Goal: Task Accomplishment & Management: Use online tool/utility

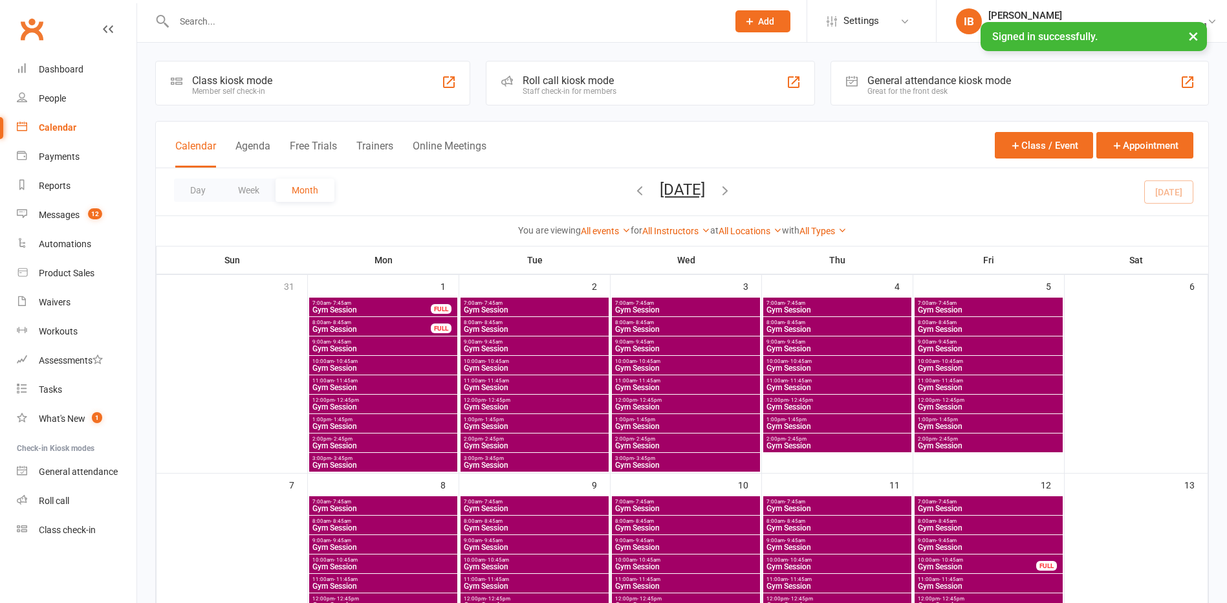
click at [1198, 36] on button "×" at bounding box center [1193, 36] width 23 height 28
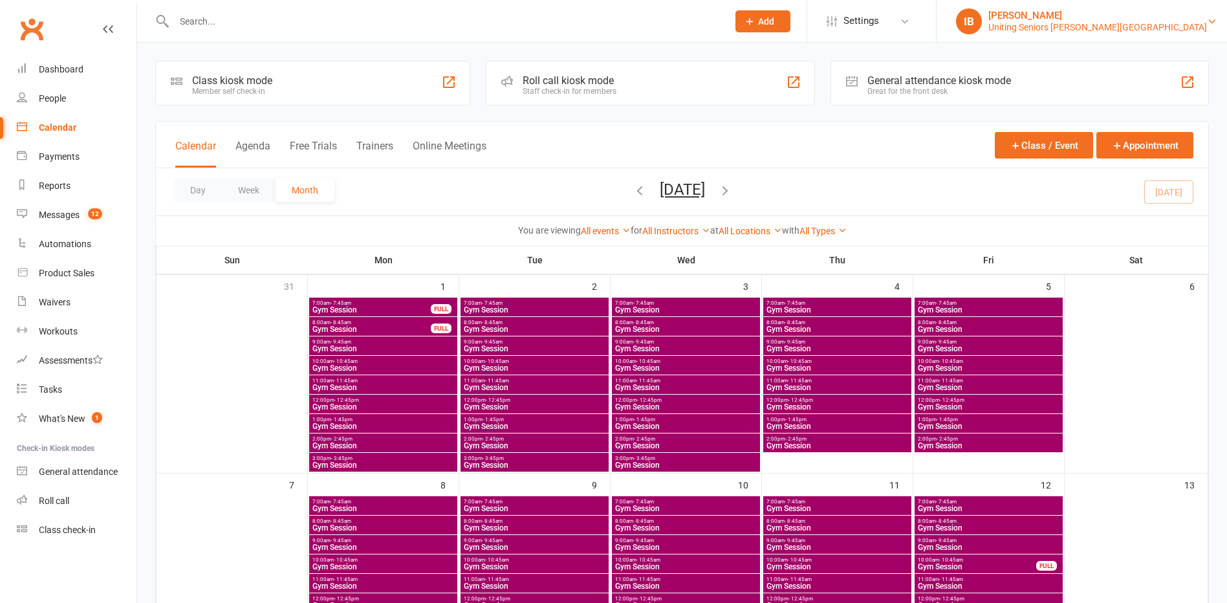
click at [1179, 25] on div "Uniting Seniors Gym Lilyfield" at bounding box center [1097, 27] width 219 height 12
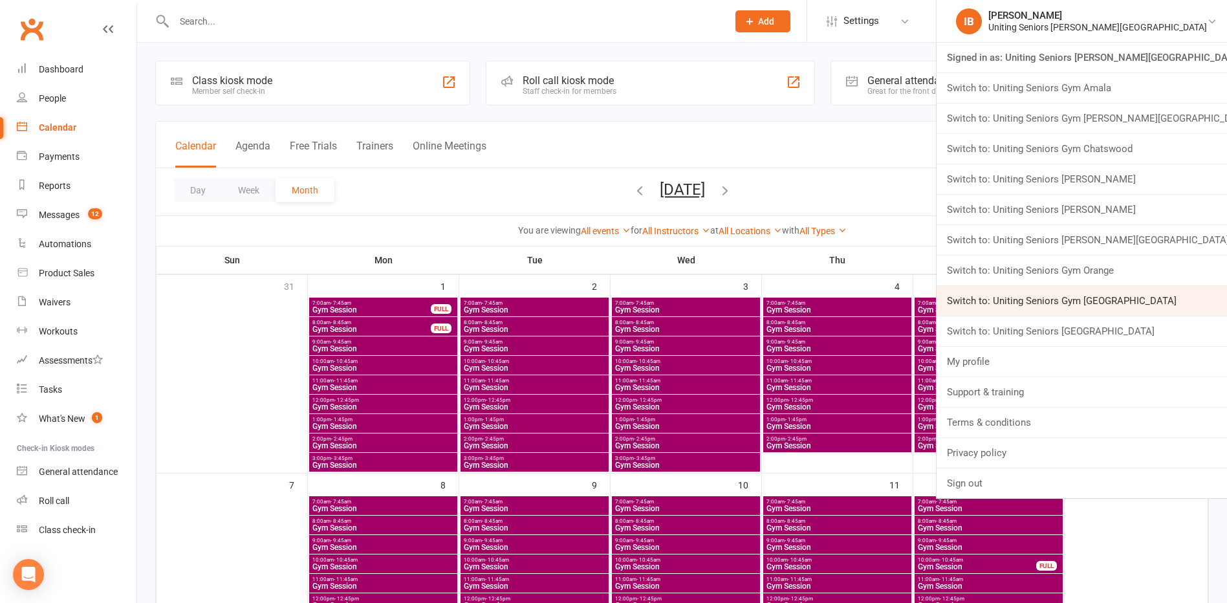
click at [1113, 301] on link "Switch to: Uniting Seniors Gym Waverley" at bounding box center [1082, 301] width 290 height 30
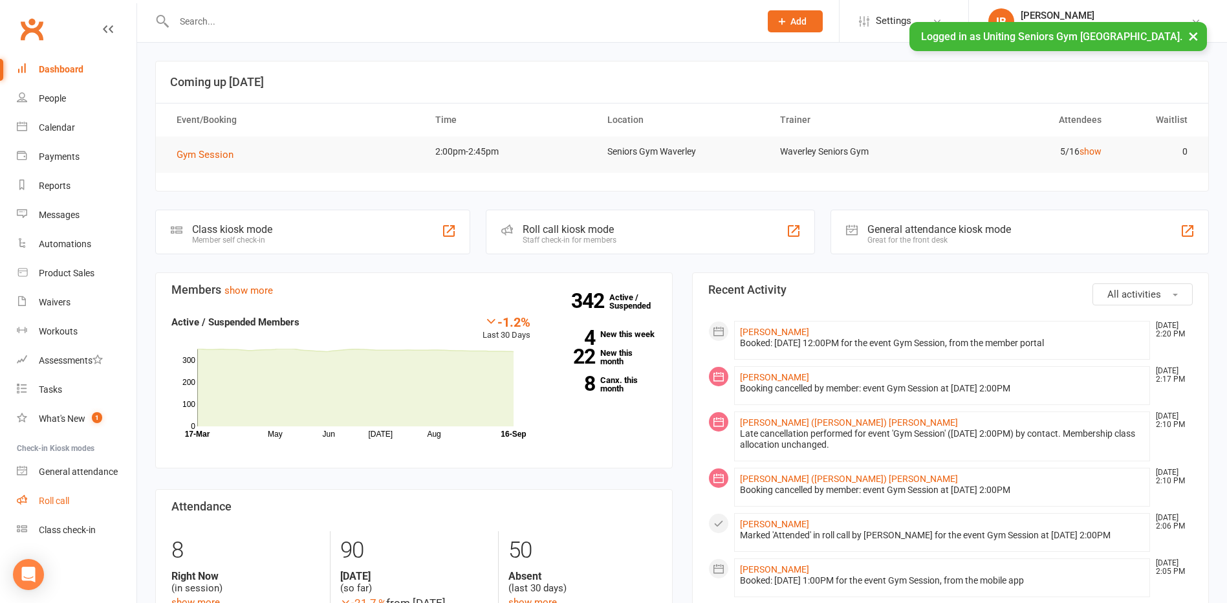
click at [45, 505] on div "Roll call" at bounding box center [54, 500] width 30 height 10
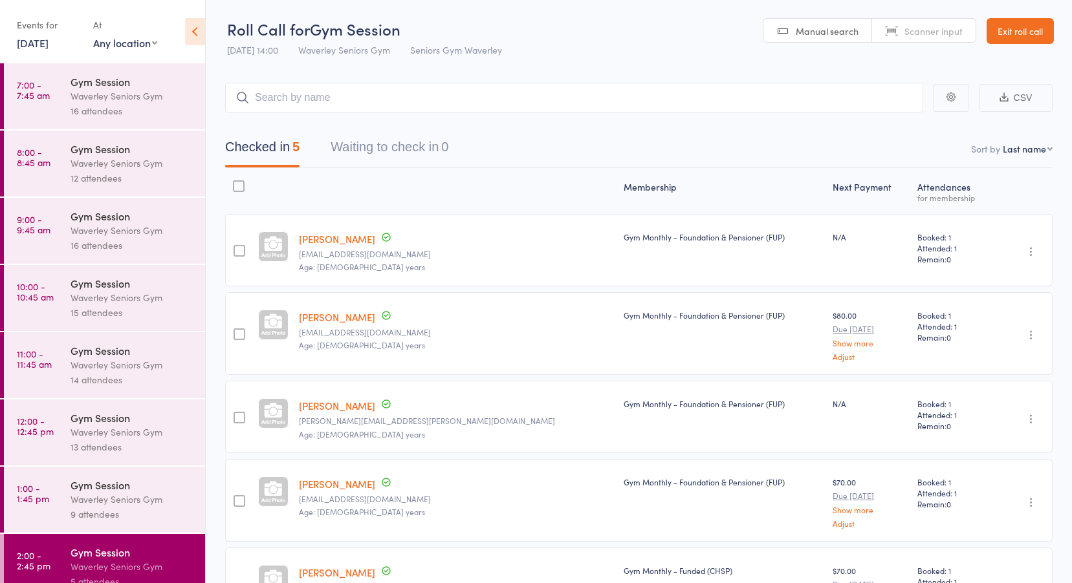
click at [34, 41] on link "16 Sep, 2025" at bounding box center [33, 43] width 32 height 14
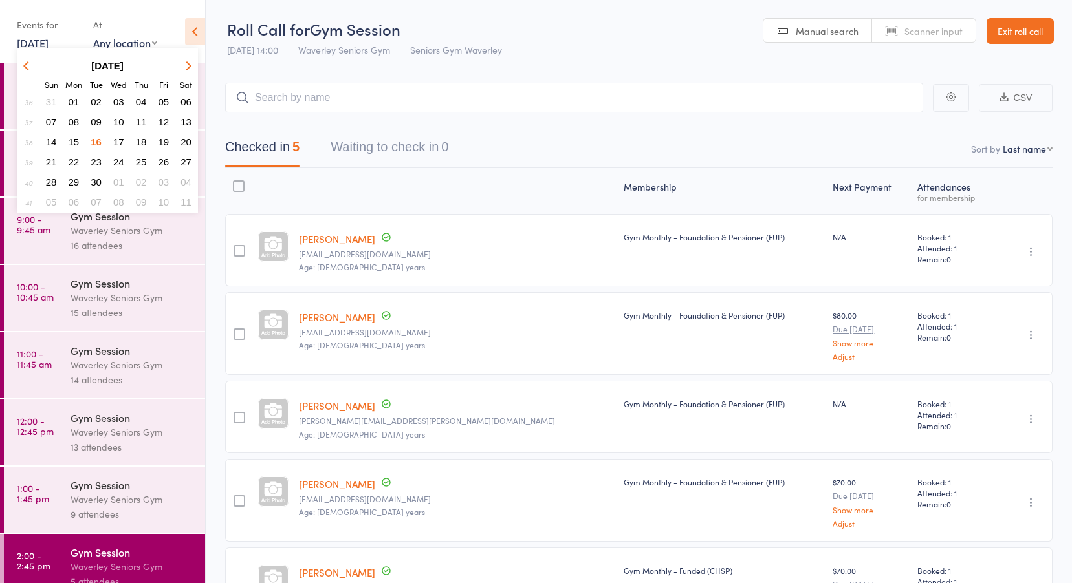
click at [75, 140] on span "15" at bounding box center [74, 141] width 11 height 11
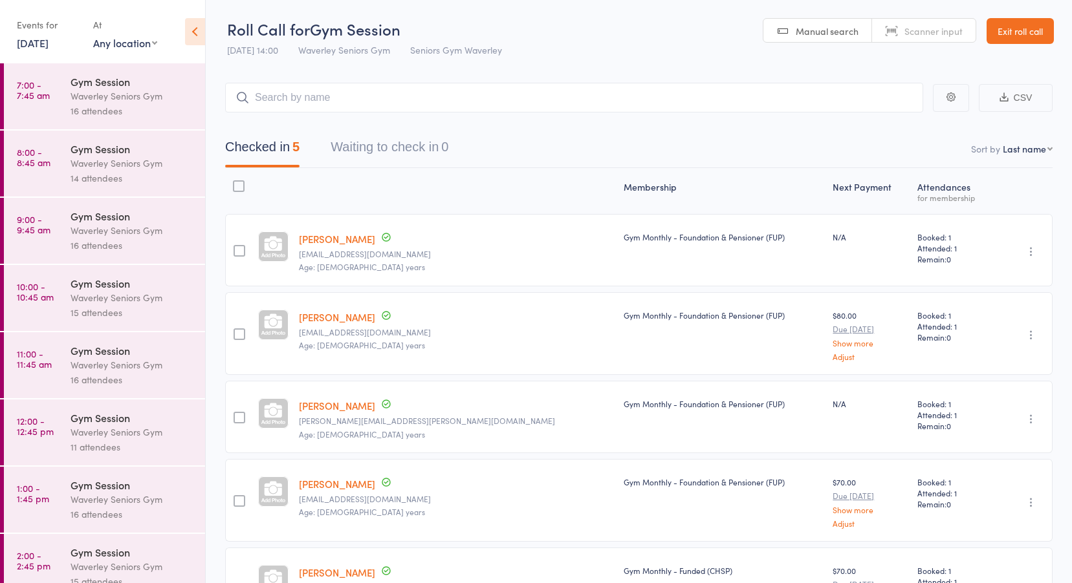
click at [43, 84] on time "7:00 - 7:45 am" at bounding box center [33, 90] width 33 height 21
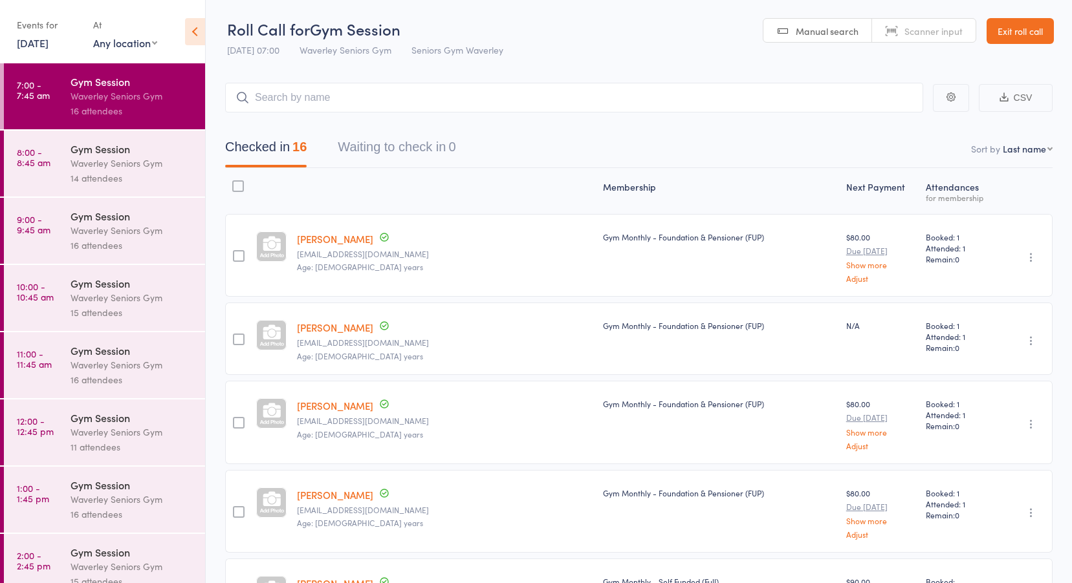
click at [38, 155] on time "8:00 - 8:45 am" at bounding box center [34, 157] width 34 height 21
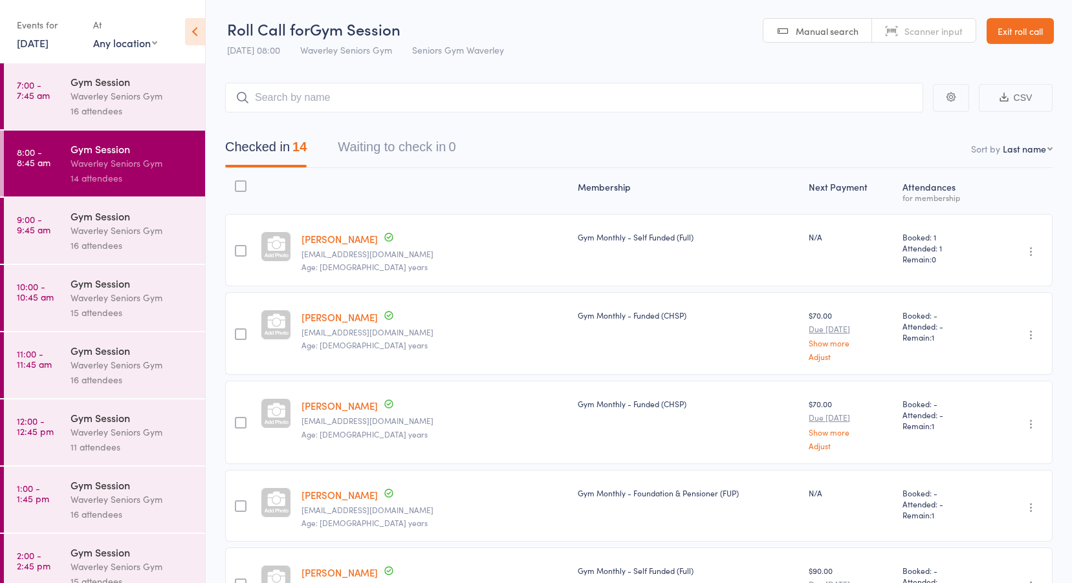
click at [49, 226] on time "9:00 - 9:45 am" at bounding box center [34, 224] width 34 height 21
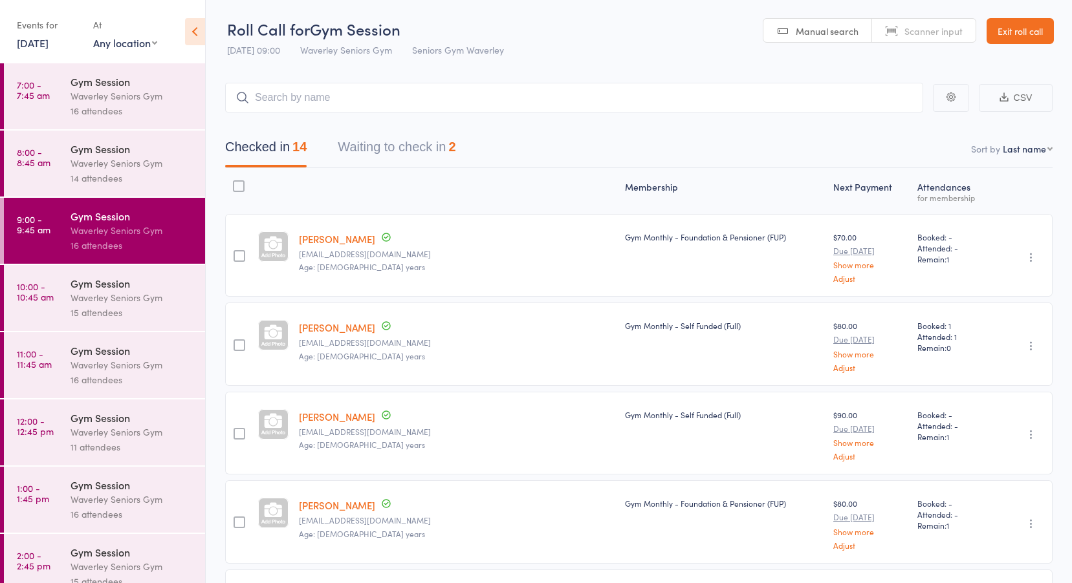
click at [382, 144] on button "Waiting to check in 2" at bounding box center [397, 150] width 118 height 34
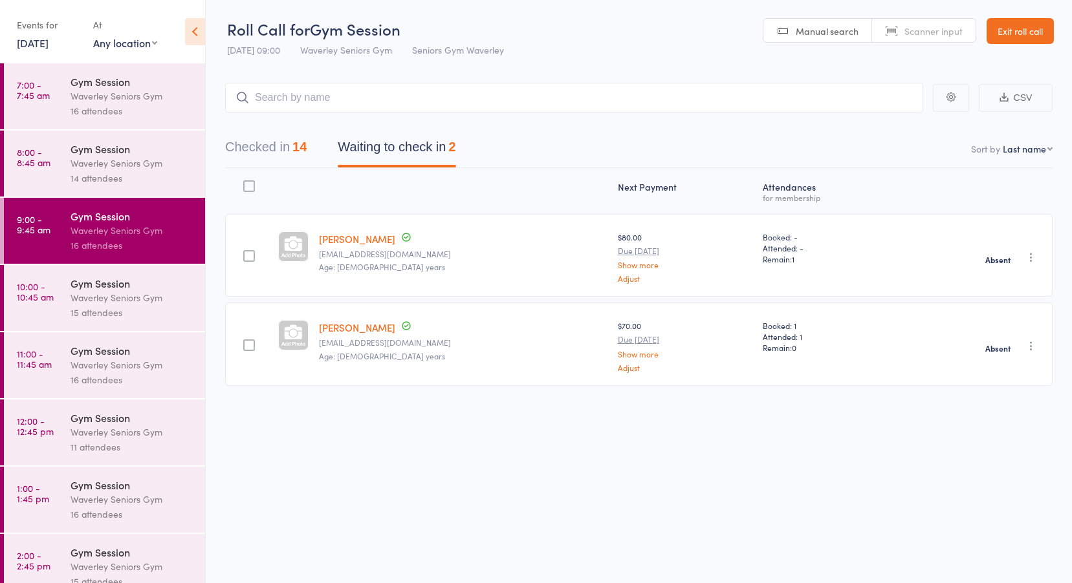
click at [37, 297] on time "10:00 - 10:45 am" at bounding box center [35, 291] width 37 height 21
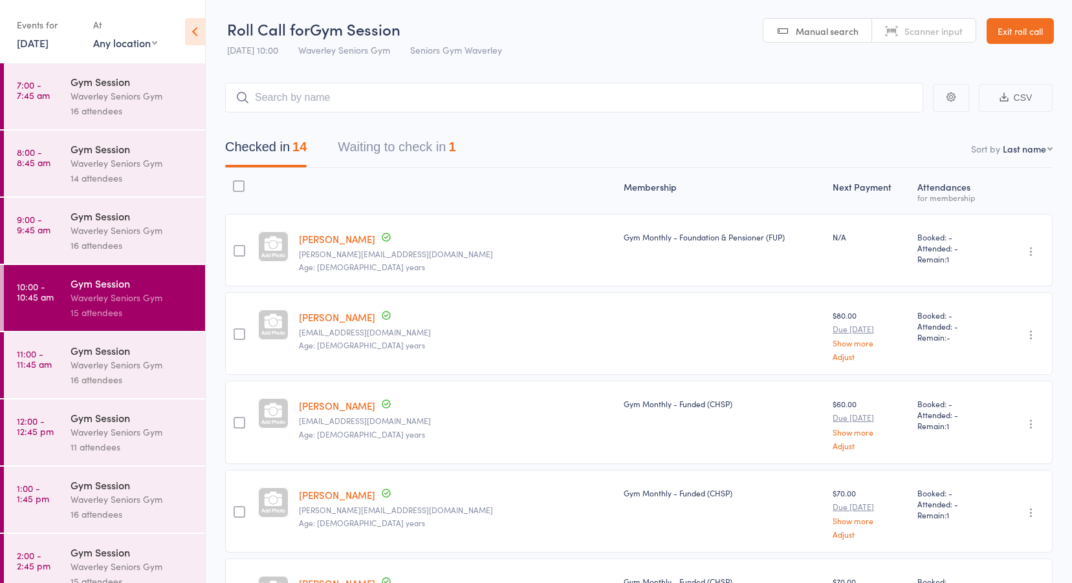
click at [397, 152] on button "Waiting to check in 1" at bounding box center [397, 150] width 118 height 34
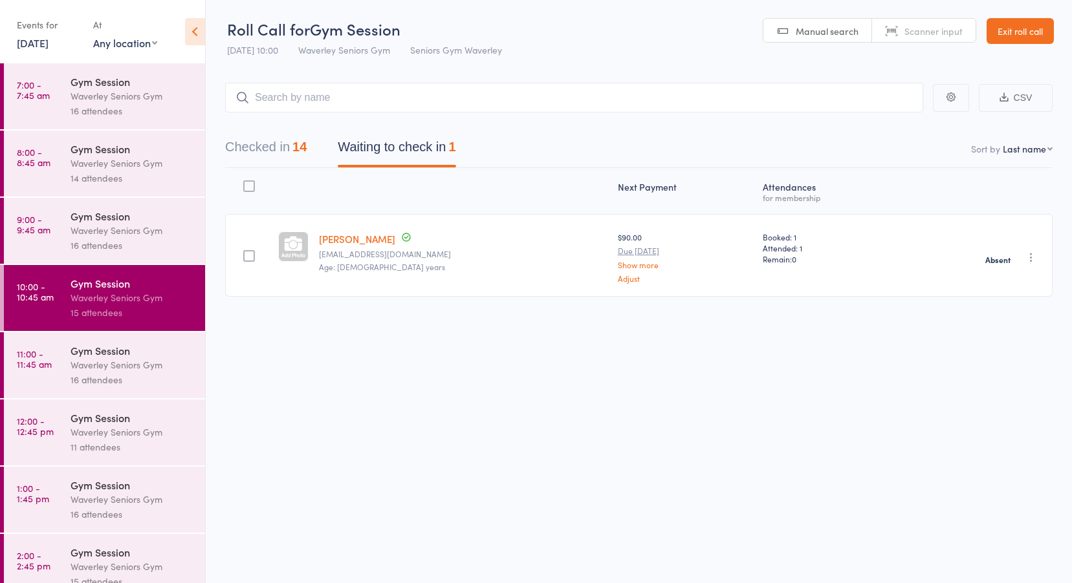
click at [37, 360] on time "11:00 - 11:45 am" at bounding box center [34, 359] width 35 height 21
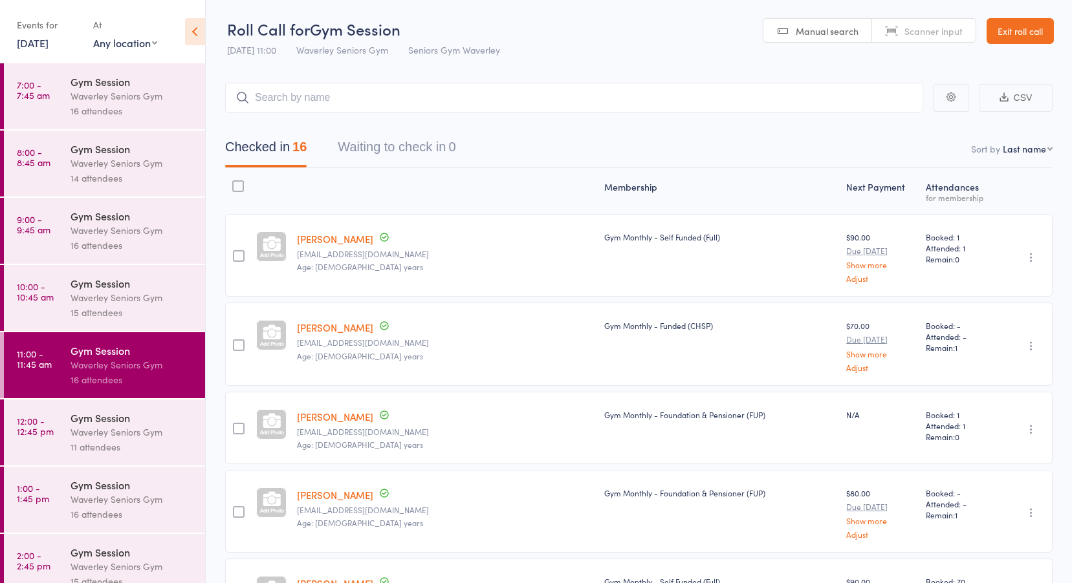
click at [40, 416] on time "12:00 - 12:45 pm" at bounding box center [35, 426] width 37 height 21
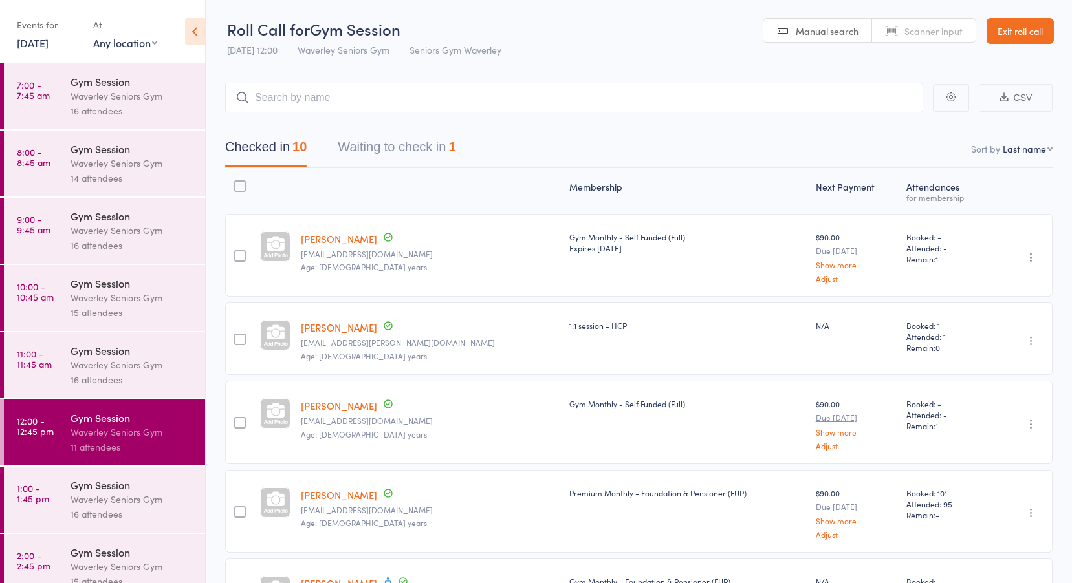
click at [404, 143] on button "Waiting to check in 1" at bounding box center [397, 150] width 118 height 34
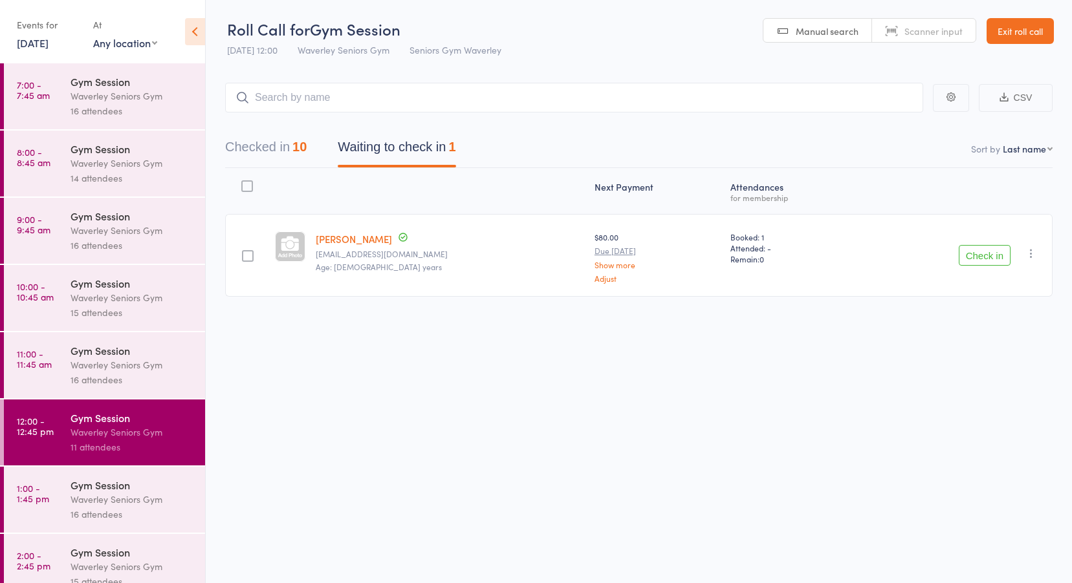
click at [366, 239] on link "Deborah Saibi" at bounding box center [354, 239] width 76 height 14
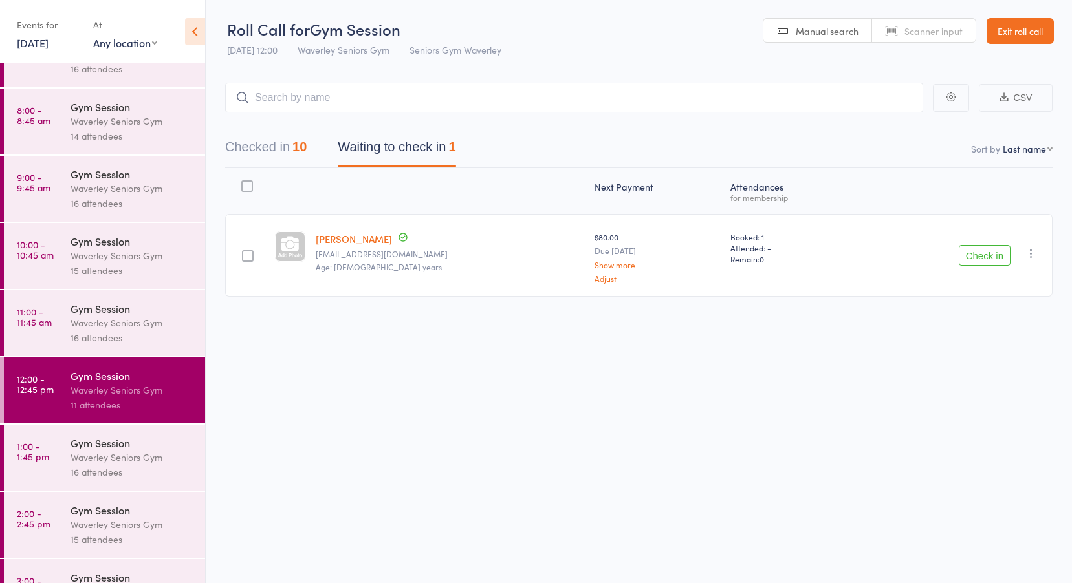
scroll to position [85, 0]
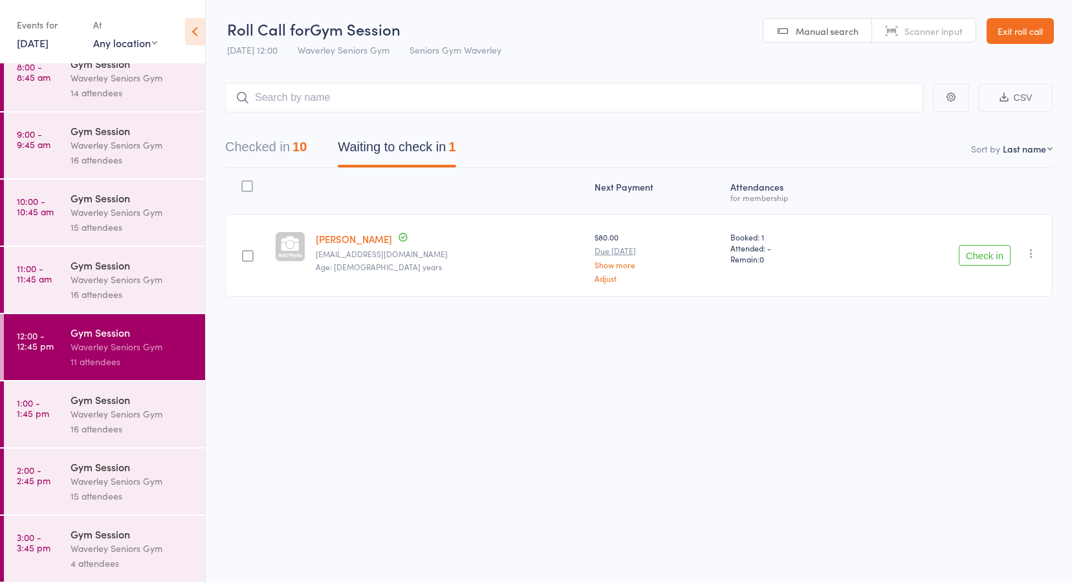
click at [50, 416] on link "1:00 - 1:45 pm Gym Session Waverley Seniors Gym 16 attendees" at bounding box center [104, 415] width 201 height 66
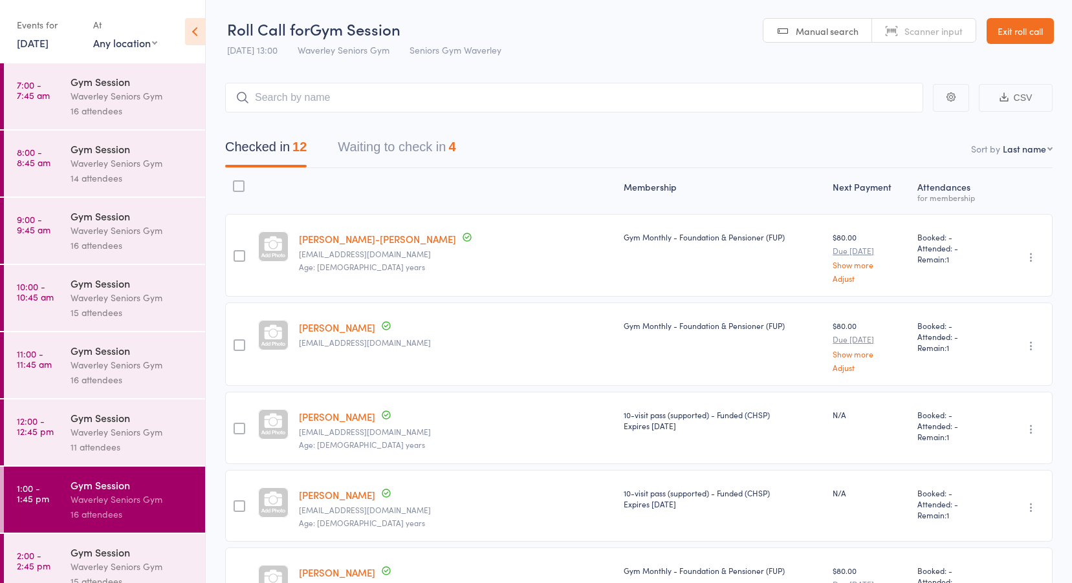
click at [381, 146] on button "Waiting to check in 4" at bounding box center [397, 150] width 118 height 34
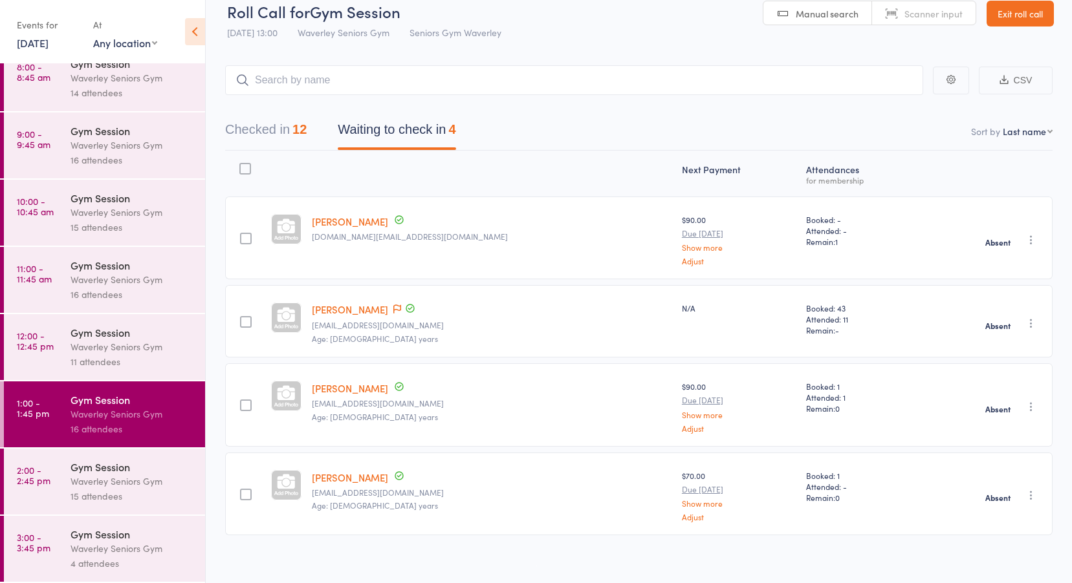
scroll to position [27, 0]
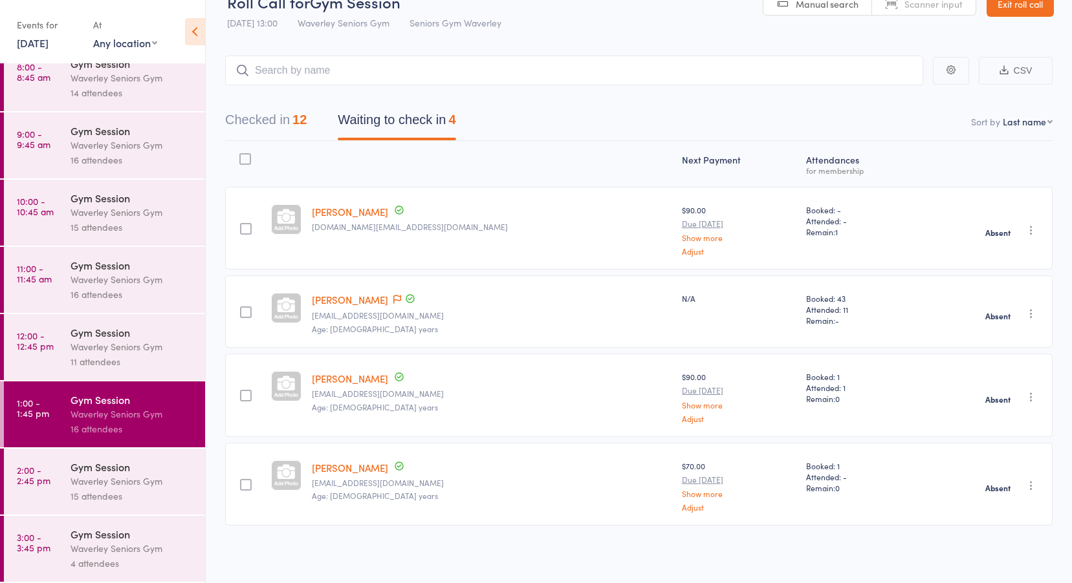
click at [56, 416] on link "2:00 - 2:45 pm Gym Session Waverley Seniors Gym 15 attendees" at bounding box center [104, 482] width 201 height 66
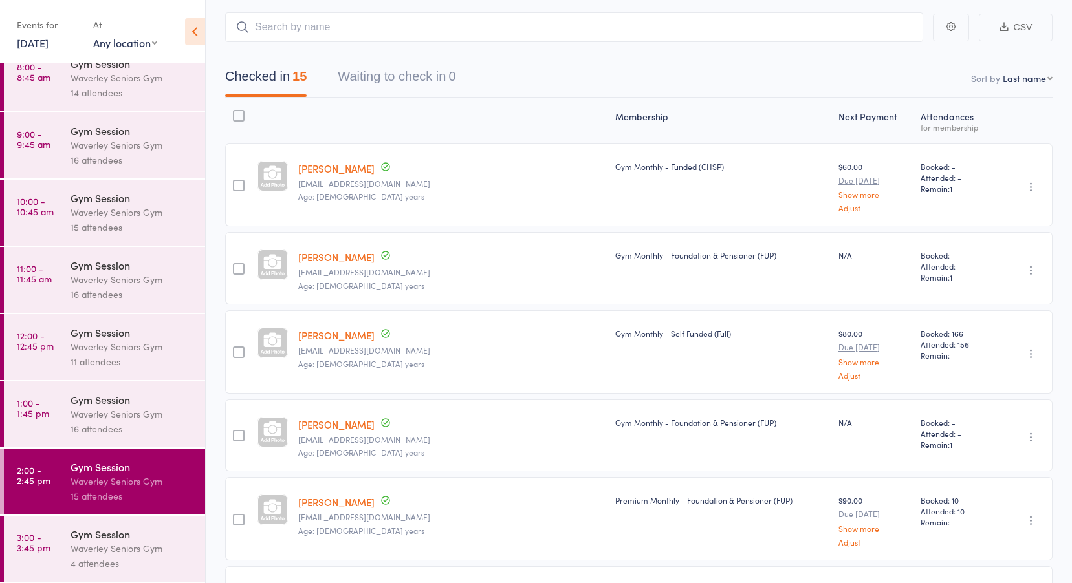
scroll to position [324, 0]
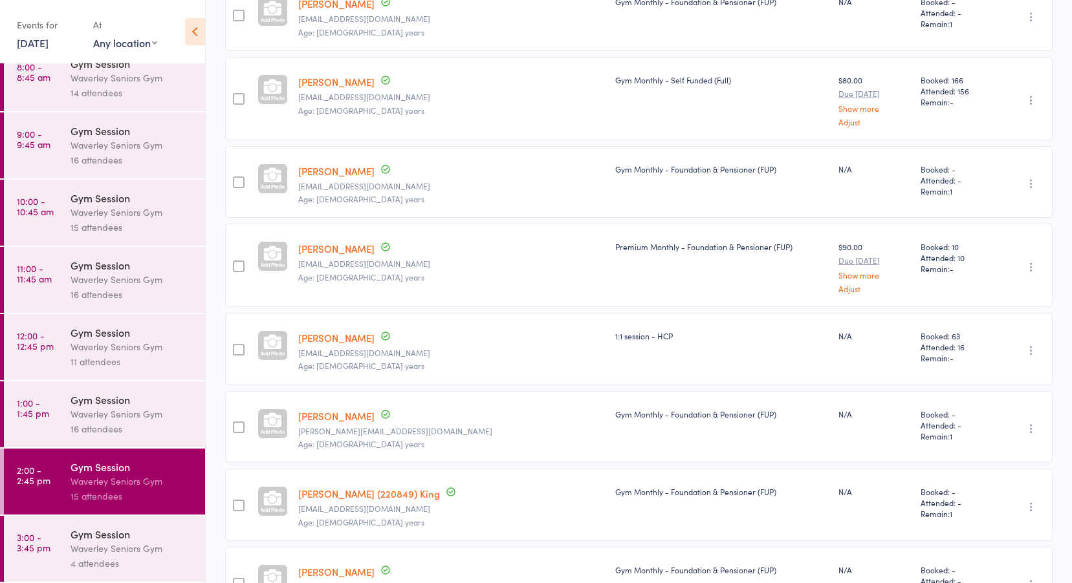
click at [65, 416] on link "3:00 - 3:45 pm Gym Session Waverley Seniors Gym 4 attendees" at bounding box center [104, 549] width 201 height 66
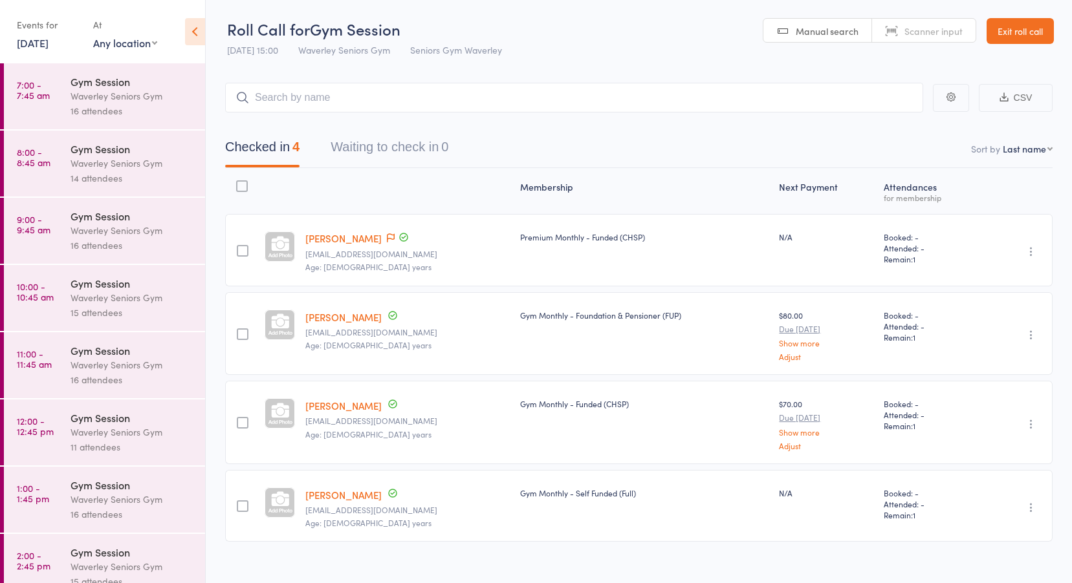
click at [40, 100] on time "7:00 - 7:45 am" at bounding box center [33, 90] width 33 height 21
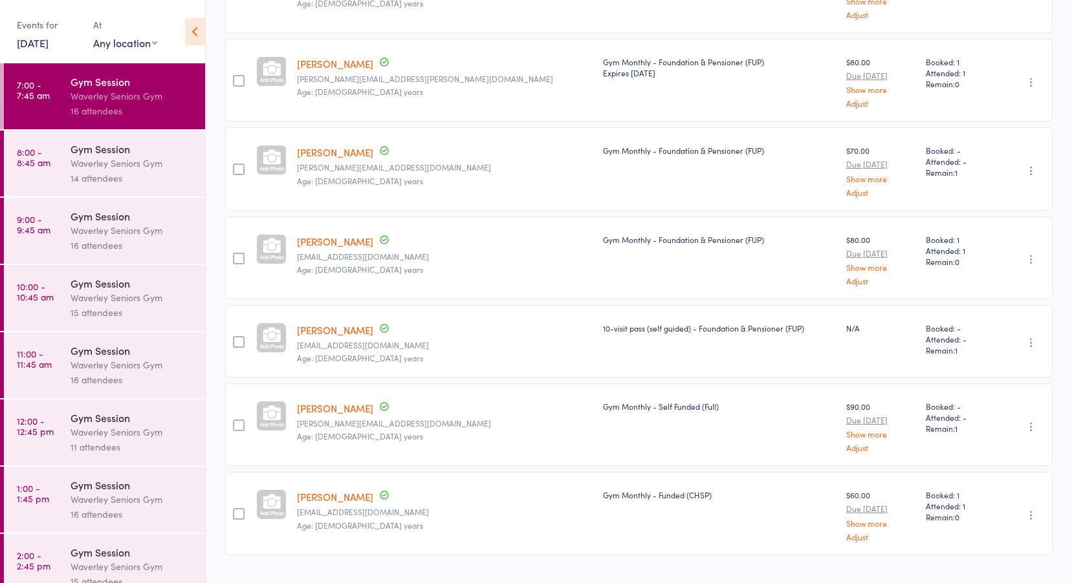
scroll to position [1065, 0]
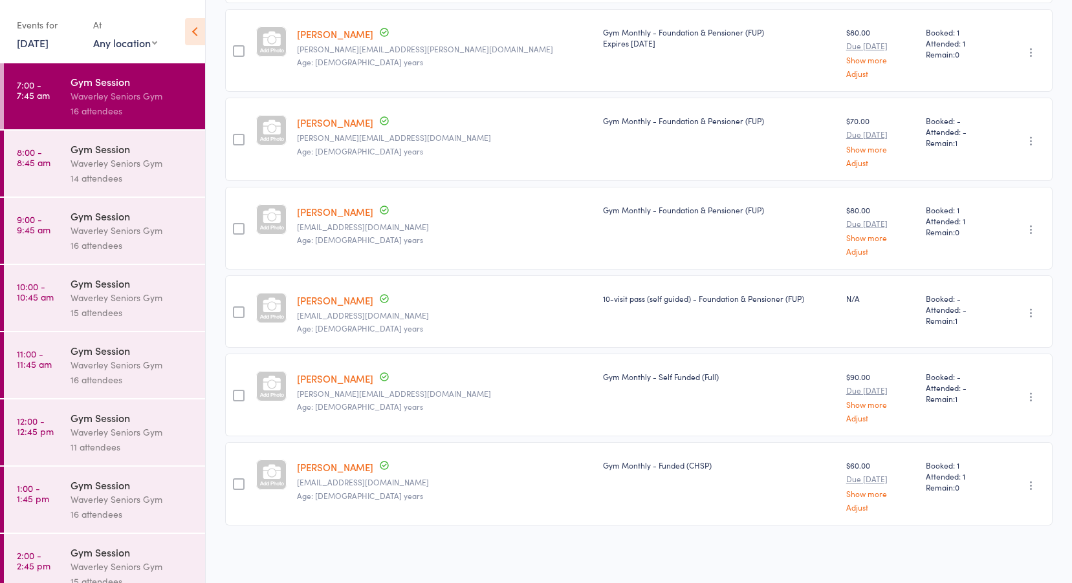
click at [62, 169] on link "8:00 - 8:45 am Gym Session Waverley Seniors Gym 14 attendees" at bounding box center [104, 164] width 201 height 66
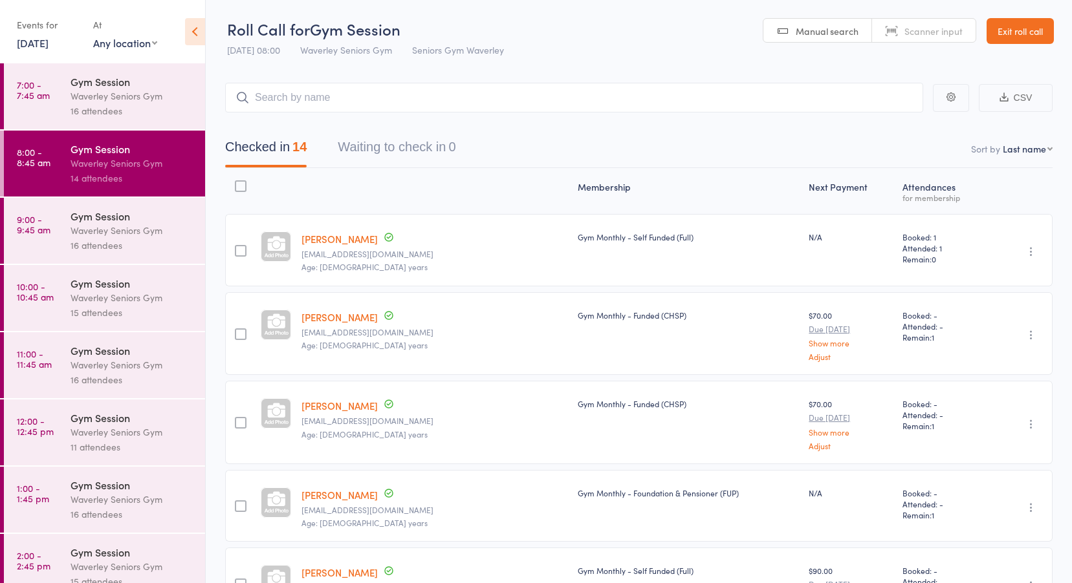
click at [87, 243] on div "16 attendees" at bounding box center [133, 245] width 124 height 15
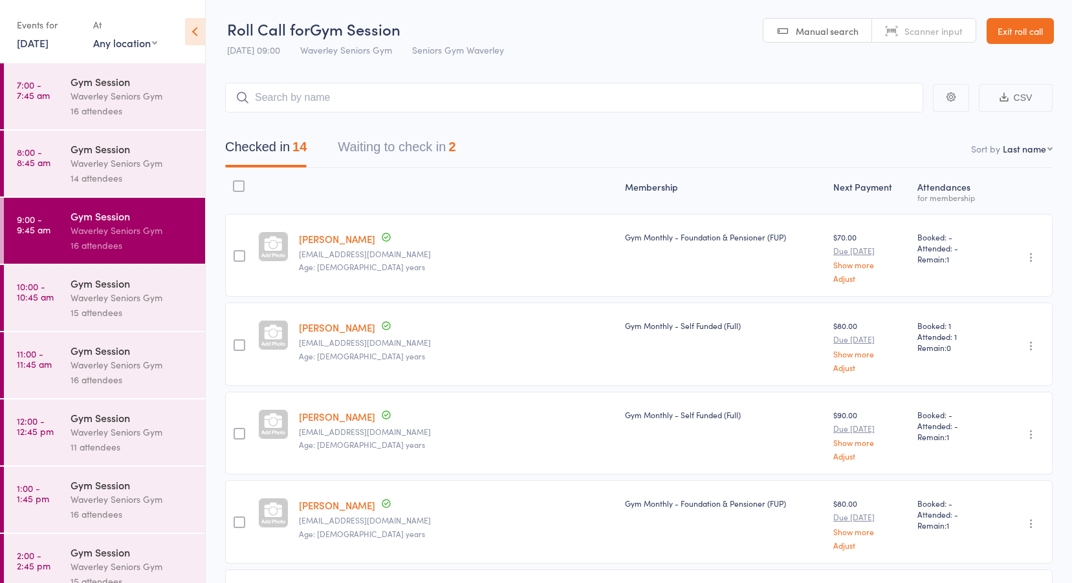
click at [56, 312] on link "10:00 - 10:45 am Gym Session Waverley Seniors Gym 15 attendees" at bounding box center [104, 298] width 201 height 66
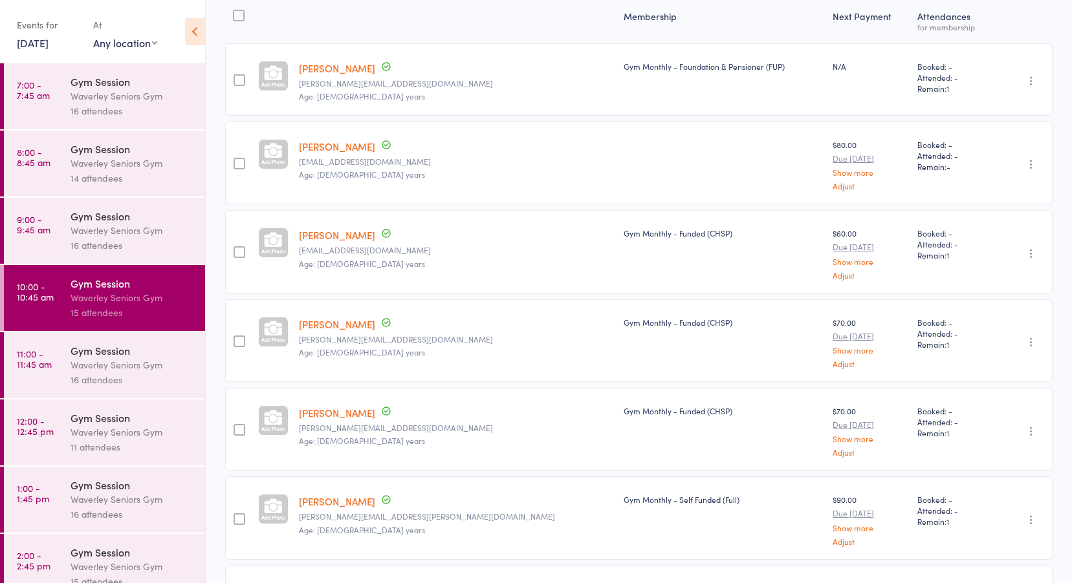
scroll to position [194, 0]
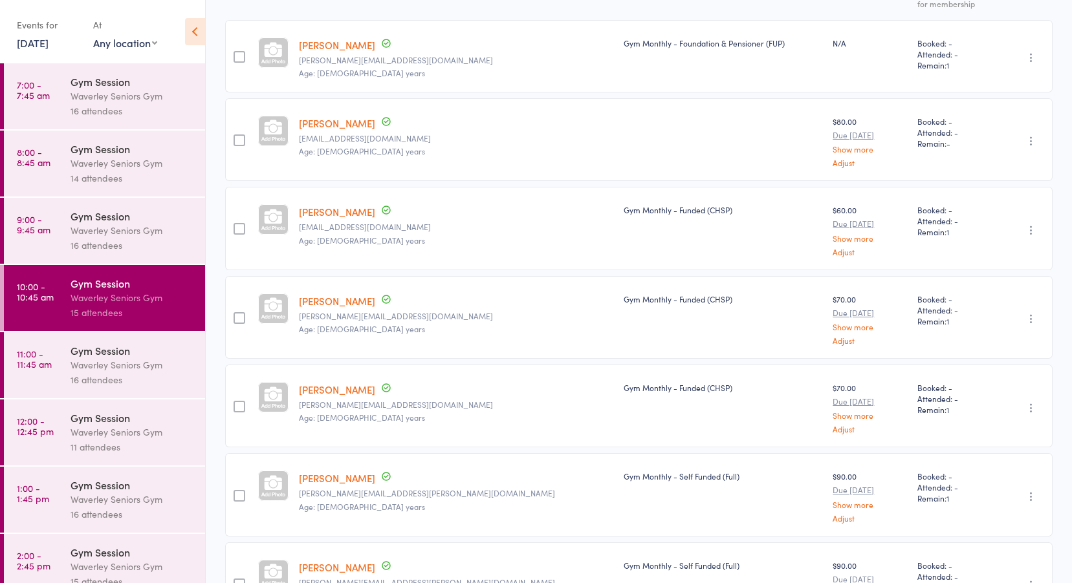
click at [323, 127] on link "[PERSON_NAME]" at bounding box center [337, 123] width 76 height 14
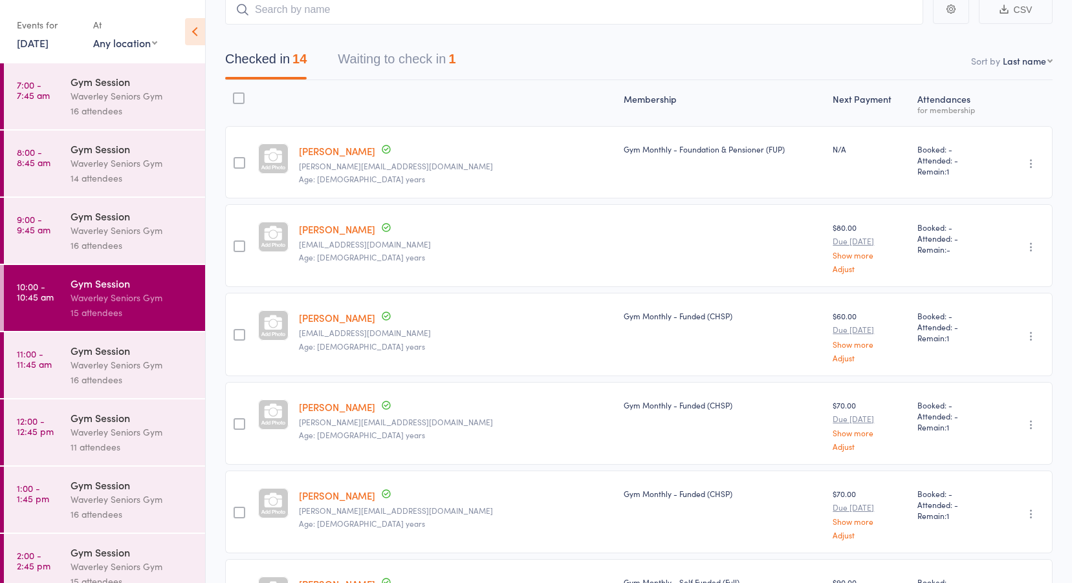
scroll to position [0, 0]
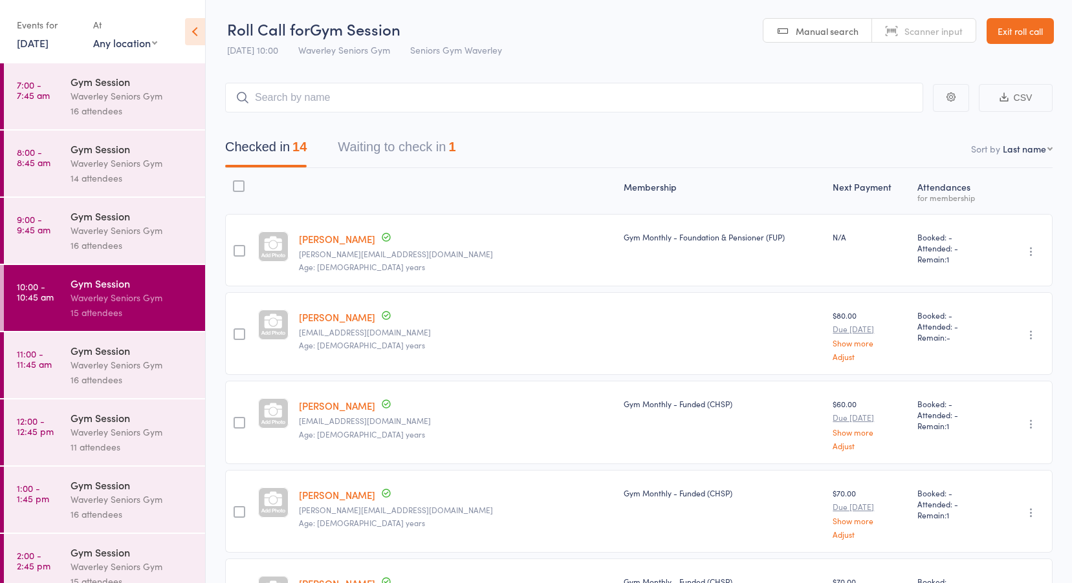
click at [34, 350] on time "11:00 - 11:45 am" at bounding box center [34, 359] width 35 height 21
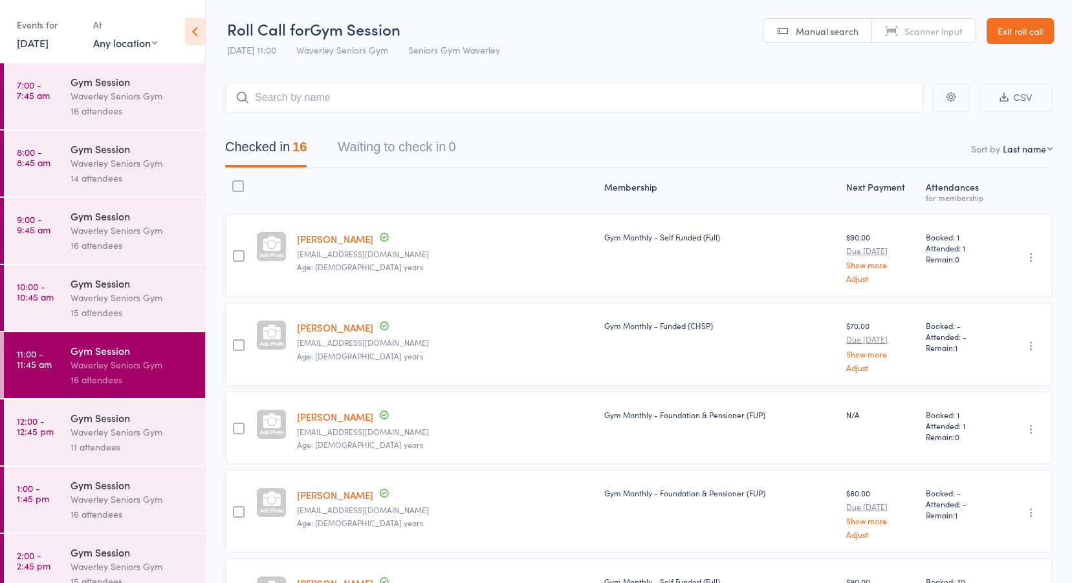
click at [103, 416] on div "Waverley Seniors Gym" at bounding box center [133, 432] width 124 height 15
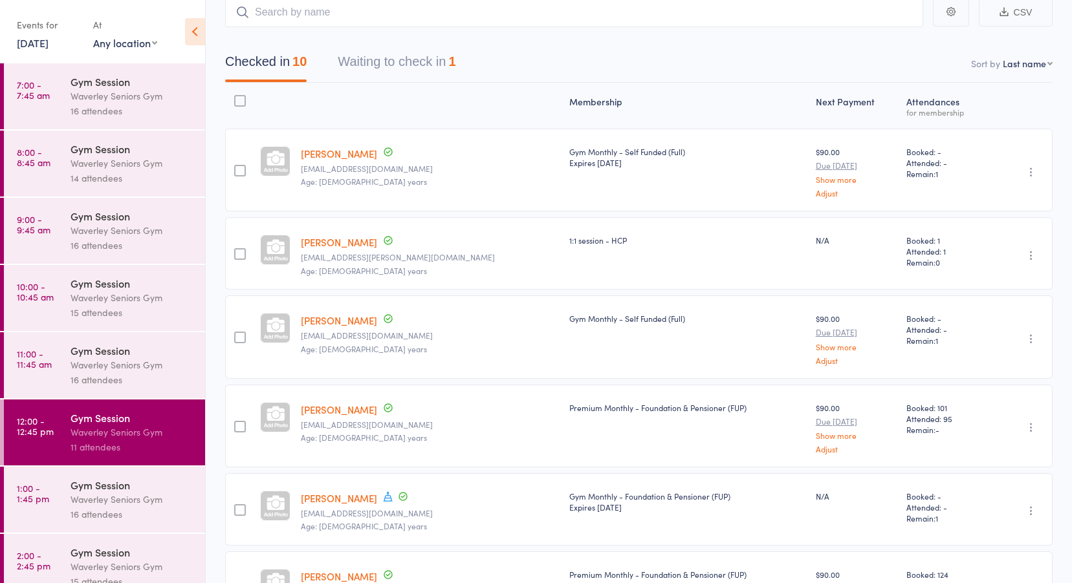
scroll to position [21, 0]
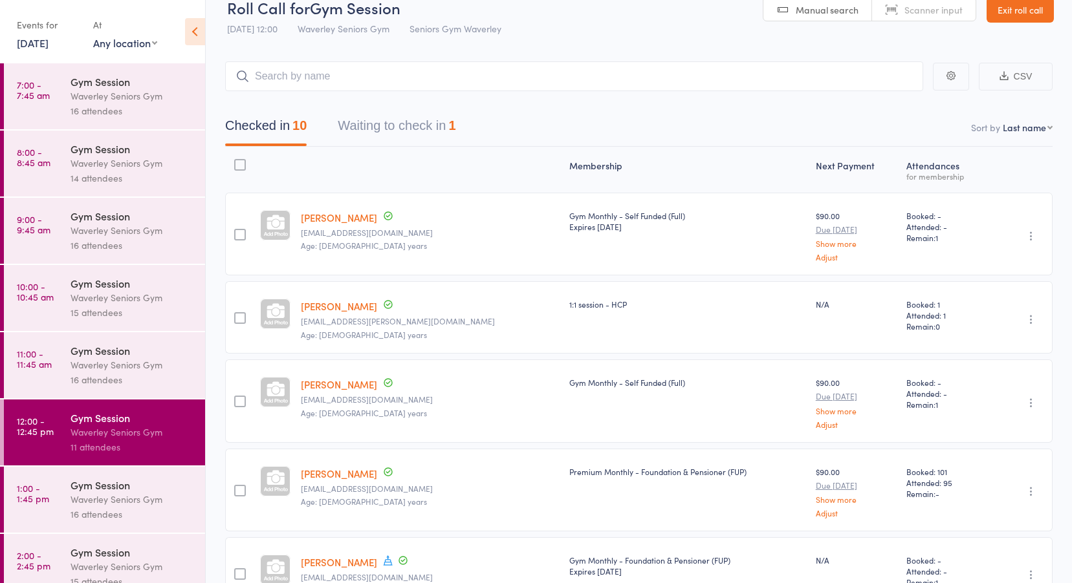
click at [54, 416] on link "1:00 - 1:45 pm Gym Session Waverley Seniors Gym 16 attendees" at bounding box center [104, 500] width 201 height 66
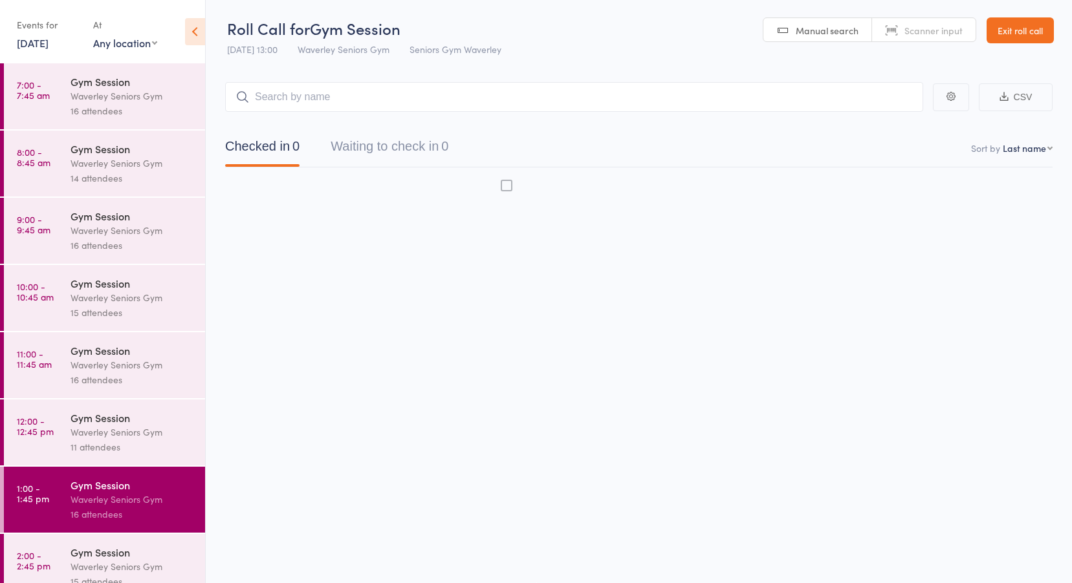
scroll to position [1, 0]
